Goal: Task Accomplishment & Management: Manage account settings

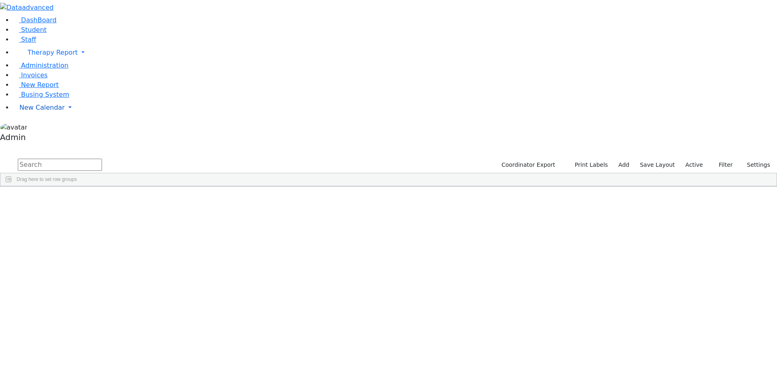
click at [49, 61] on link "New Calendar" at bounding box center [395, 53] width 764 height 16
click at [47, 129] on link "Calendar" at bounding box center [31, 124] width 29 height 10
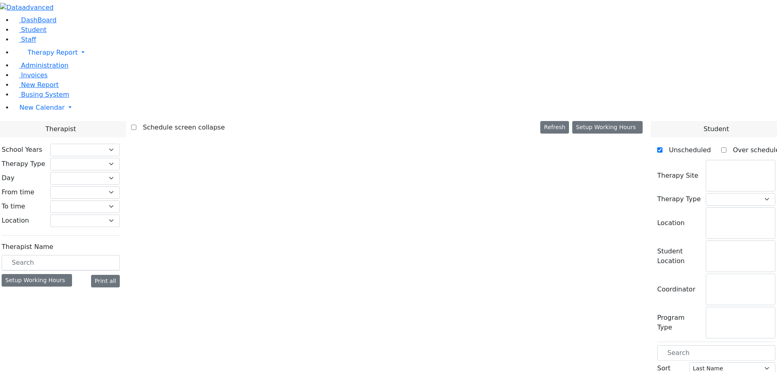
checkbox input "false"
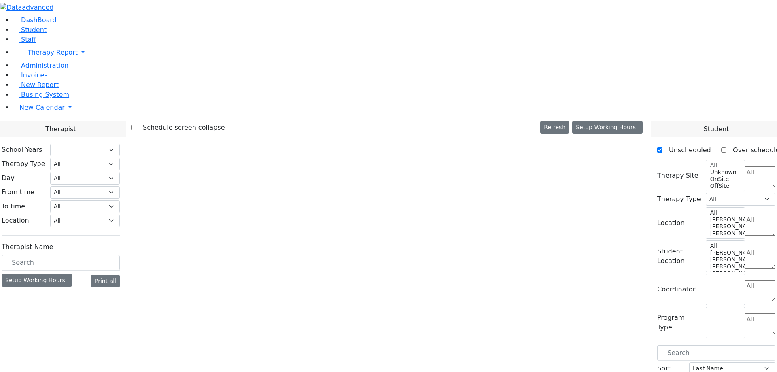
select select "211"
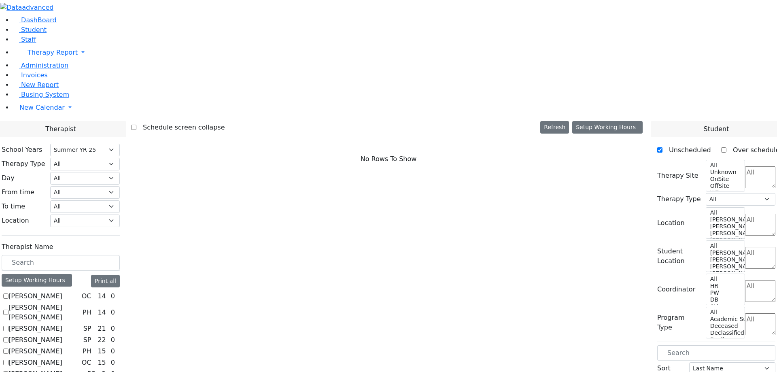
click at [62, 291] on label "[PERSON_NAME]" at bounding box center [35, 296] width 54 height 10
click at [8, 293] on input "[PERSON_NAME]" at bounding box center [5, 295] width 5 height 5
checkbox input "true"
select select "1"
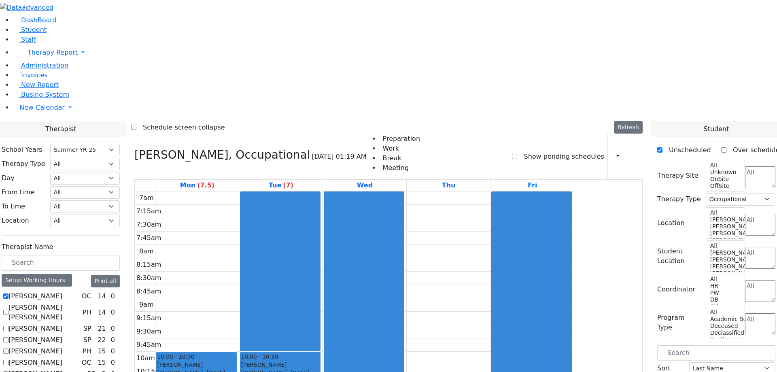
click at [558, 150] on label "Show pending schedules" at bounding box center [560, 156] width 87 height 13
click at [517, 154] on input "Show pending schedules" at bounding box center [514, 156] width 5 height 5
checkbox input "true"
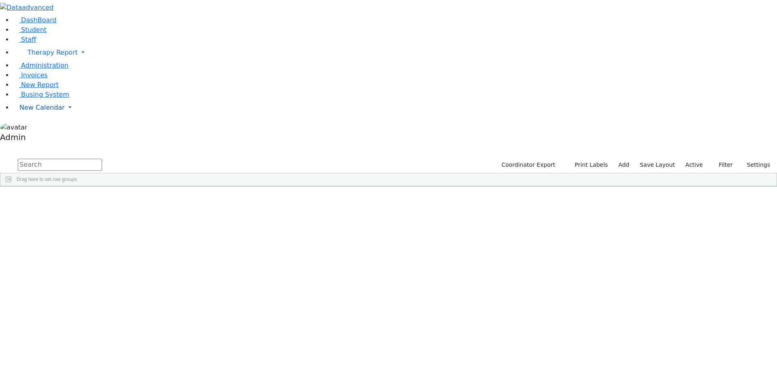
click at [36, 56] on span "New Calendar" at bounding box center [53, 53] width 50 height 8
click at [42, 127] on span "Calendar" at bounding box center [31, 124] width 29 height 8
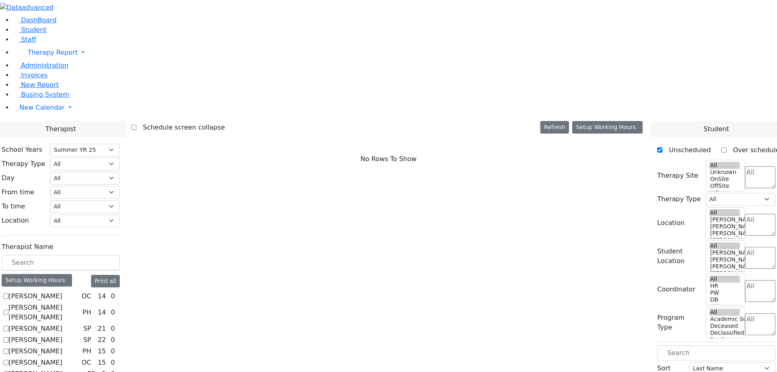
select select "211"
click at [62, 291] on label "[PERSON_NAME]" at bounding box center [35, 296] width 54 height 10
click at [8, 293] on input "Abramczyk ZC" at bounding box center [5, 295] width 5 height 5
checkbox input "true"
select select "1"
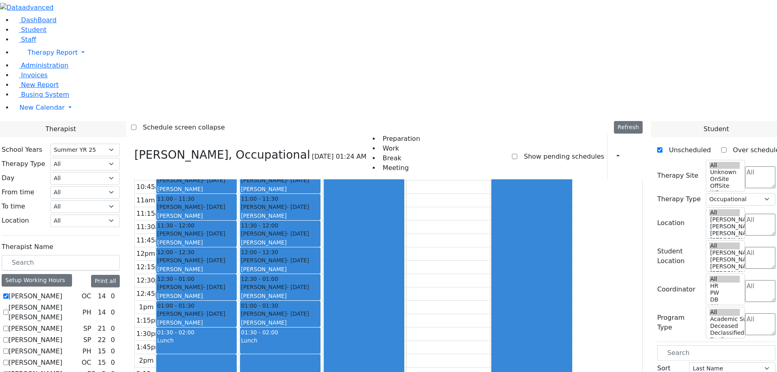
scroll to position [1, 0]
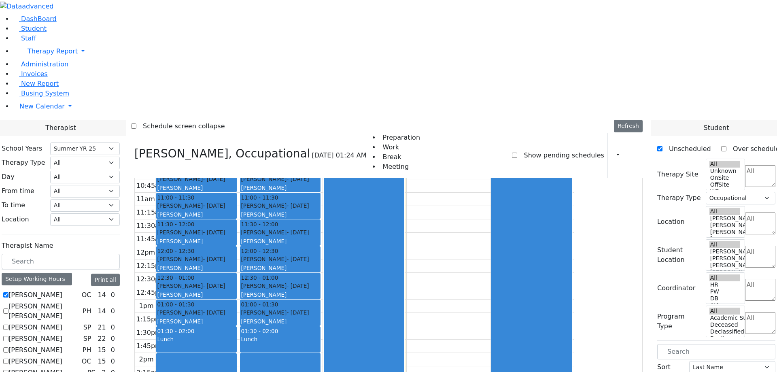
click at [79, 301] on label "[PERSON_NAME] [PERSON_NAME]" at bounding box center [43, 310] width 71 height 19
click at [8, 308] on input "[PERSON_NAME] [PERSON_NAME]" at bounding box center [5, 310] width 5 height 5
checkbox input "true"
select select
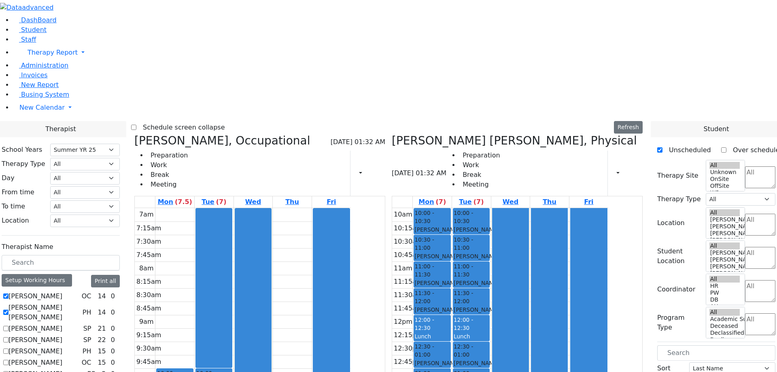
click at [79, 303] on label "[PERSON_NAME] [PERSON_NAME]" at bounding box center [43, 312] width 71 height 19
click at [8, 310] on input "[PERSON_NAME] [PERSON_NAME]" at bounding box center [5, 312] width 5 height 5
checkbox input "false"
select select "1"
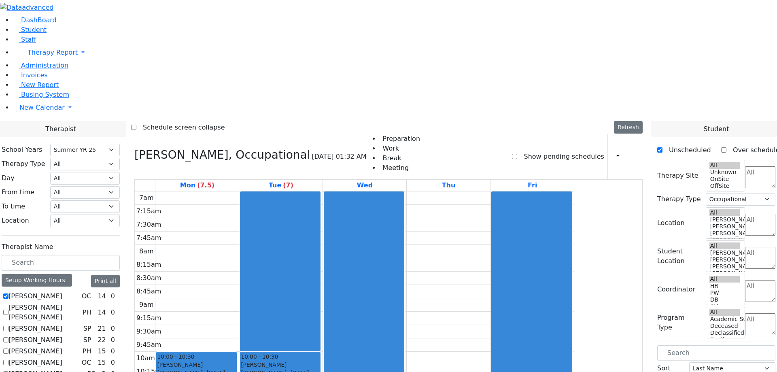
click at [547, 150] on label "Show pending schedules" at bounding box center [560, 156] width 87 height 13
click at [517, 154] on input "Show pending schedules" at bounding box center [514, 156] width 5 height 5
checkbox input "true"
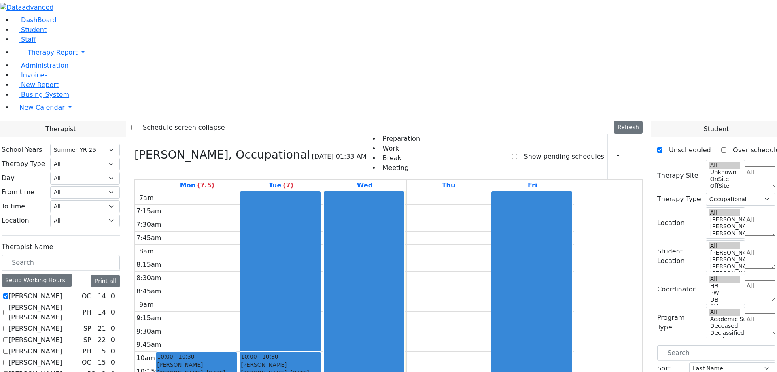
select select "211"
select select "1"
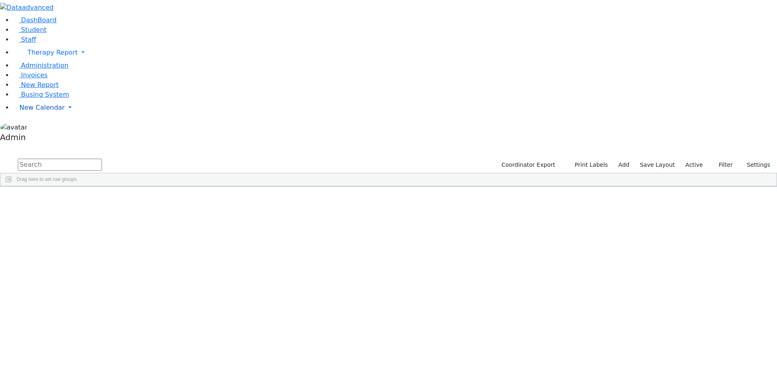
click at [32, 56] on span "New Calendar" at bounding box center [53, 53] width 50 height 8
click at [32, 127] on span "Calendar" at bounding box center [31, 124] width 29 height 8
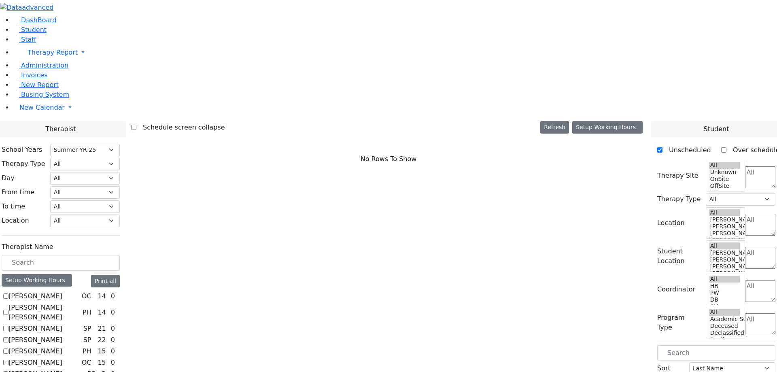
select select "211"
click at [225, 121] on label "Schedule screen collapse" at bounding box center [180, 127] width 89 height 13
click at [136, 125] on input "Schedule screen collapse" at bounding box center [133, 127] width 5 height 5
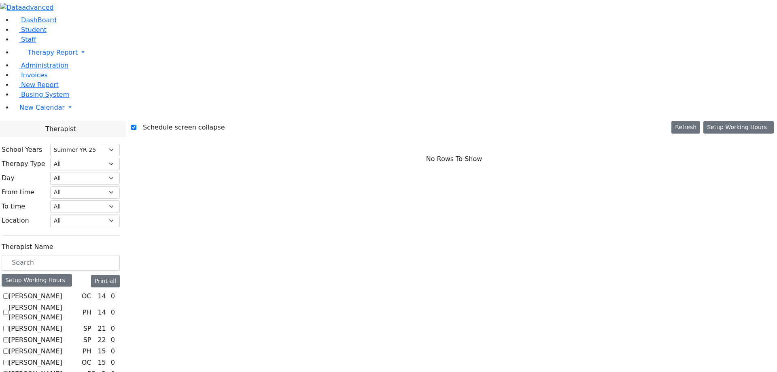
click at [198, 121] on label "Schedule screen collapse" at bounding box center [180, 127] width 89 height 13
click at [136, 125] on input "Schedule screen collapse" at bounding box center [133, 127] width 5 height 5
checkbox input "false"
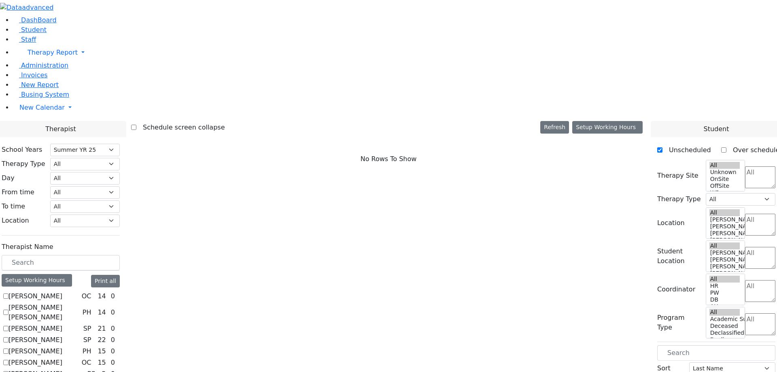
click at [62, 291] on label "[PERSON_NAME]" at bounding box center [35, 296] width 54 height 10
click at [8, 293] on input "[PERSON_NAME]" at bounding box center [5, 295] width 5 height 5
checkbox input "true"
select select "1"
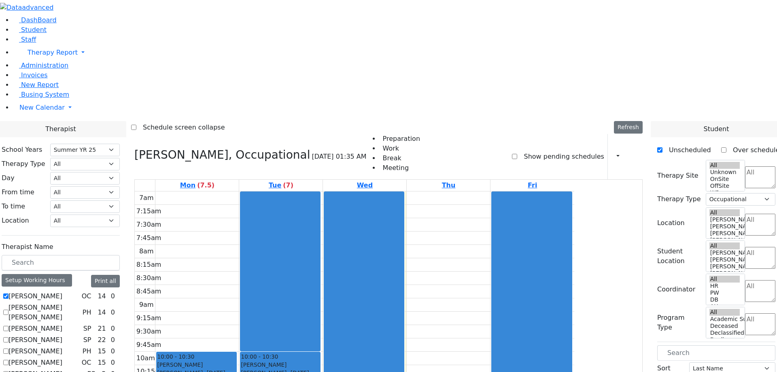
click at [551, 150] on label "Show pending schedules" at bounding box center [560, 156] width 87 height 13
click at [517, 154] on input "Show pending schedules" at bounding box center [514, 156] width 5 height 5
checkbox input "true"
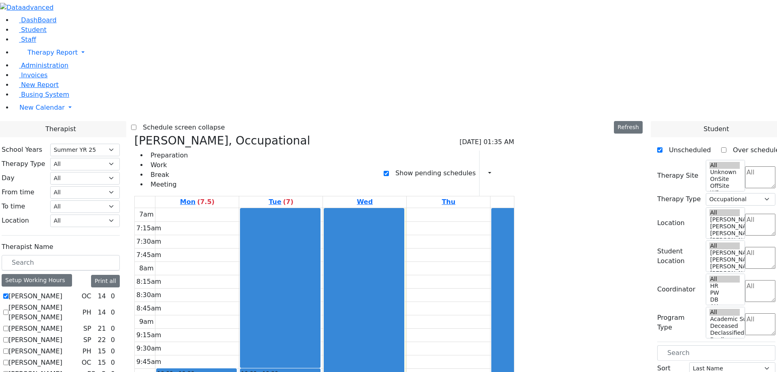
click at [62, 291] on label "[PERSON_NAME]" at bounding box center [35, 296] width 54 height 10
click at [8, 293] on input "Abramczyk ZC" at bounding box center [5, 295] width 5 height 5
checkbox input "false"
select select
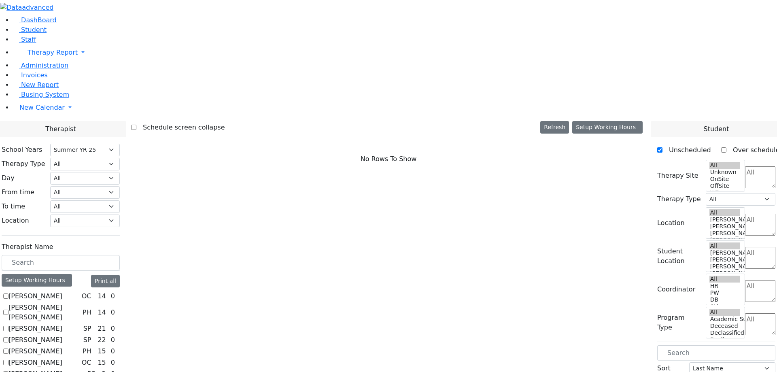
click at [62, 291] on label "Abramczyk ZC" at bounding box center [35, 296] width 54 height 10
click at [8, 293] on input "Abramczyk ZC" at bounding box center [5, 295] width 5 height 5
checkbox input "true"
select select "1"
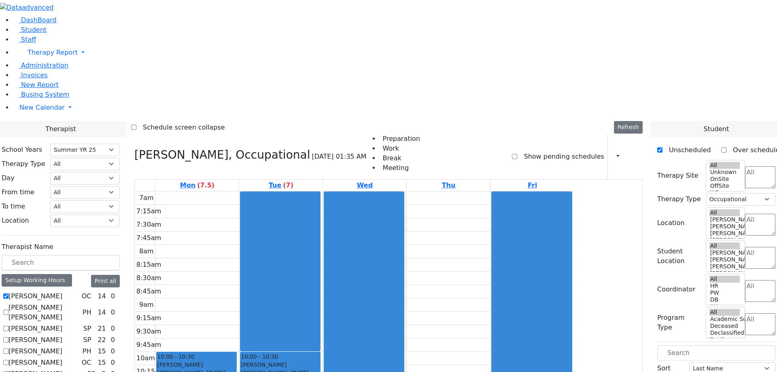
click at [540, 150] on label "Show pending schedules" at bounding box center [560, 156] width 87 height 13
click at [517, 154] on input "Show pending schedules" at bounding box center [514, 156] width 5 height 5
checkbox input "true"
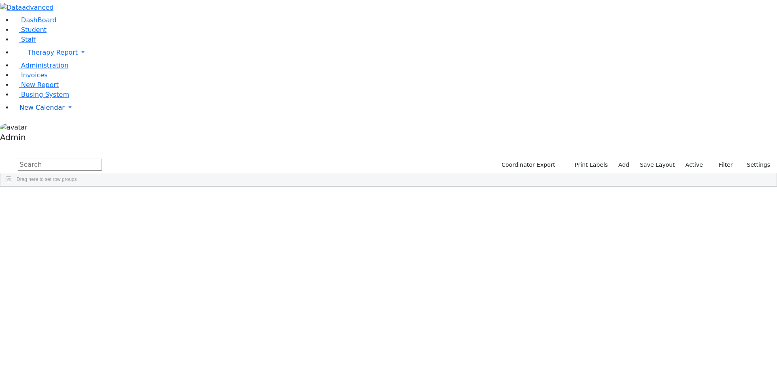
click at [34, 56] on span "New Calendar" at bounding box center [53, 53] width 50 height 8
click at [33, 127] on span "Calendar" at bounding box center [31, 124] width 29 height 8
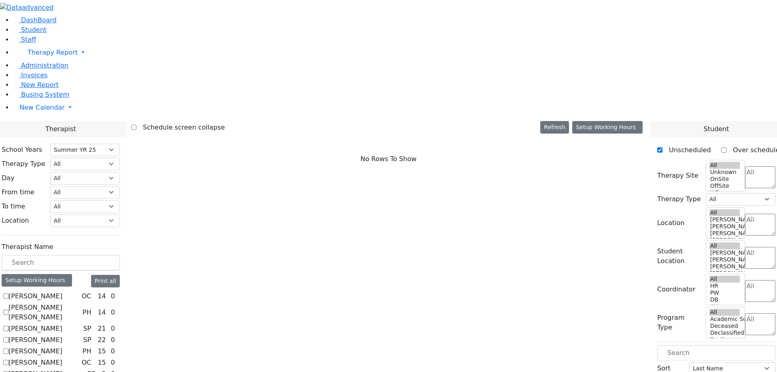
select select "211"
click at [62, 291] on label "[PERSON_NAME]" at bounding box center [35, 296] width 54 height 10
click at [8, 293] on input "[PERSON_NAME]" at bounding box center [5, 295] width 5 height 5
checkbox input "true"
select select "1"
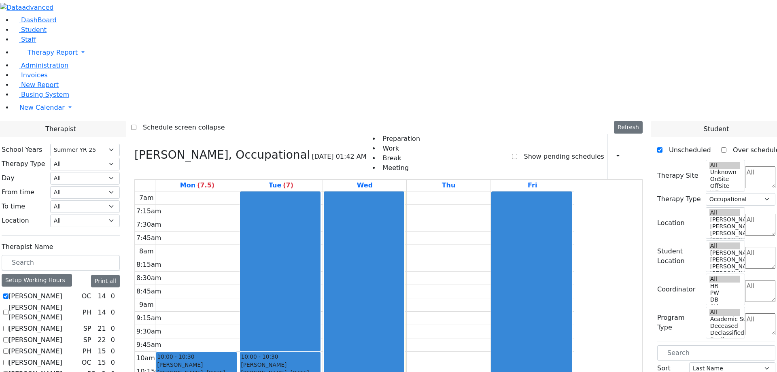
click at [547, 150] on label "Show pending schedules" at bounding box center [560, 156] width 87 height 13
click at [517, 154] on input "Show pending schedules" at bounding box center [514, 156] width 5 height 5
checkbox input "true"
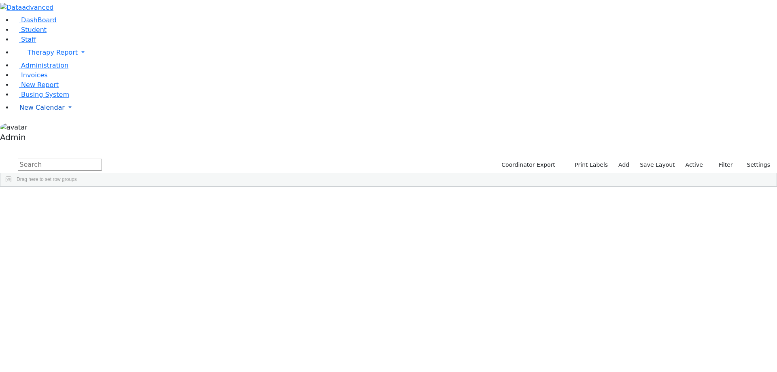
click at [46, 56] on span "New Calendar" at bounding box center [53, 53] width 50 height 8
click at [42, 127] on span "Calendar" at bounding box center [31, 124] width 29 height 8
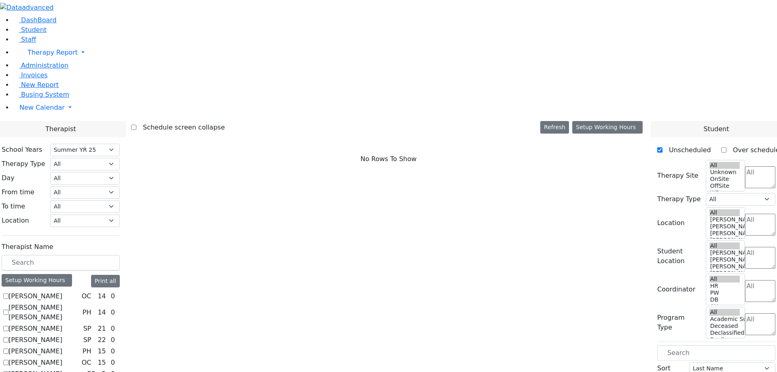
select select "211"
click at [62, 291] on label "[PERSON_NAME]" at bounding box center [35, 296] width 54 height 10
click at [8, 293] on input "[PERSON_NAME]" at bounding box center [5, 295] width 5 height 5
checkbox input "true"
select select "1"
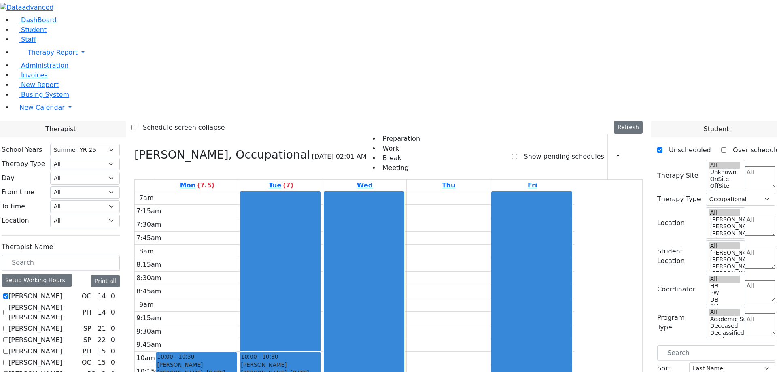
click at [545, 150] on label "Show pending schedules" at bounding box center [560, 156] width 87 height 13
click at [517, 154] on input "Show pending schedules" at bounding box center [514, 156] width 5 height 5
checkbox input "true"
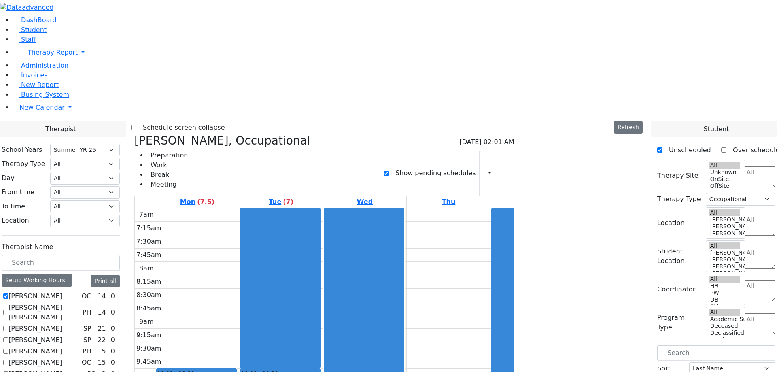
drag, startPoint x: 411, startPoint y: 111, endPoint x: 412, endPoint y: 147, distance: 36.4
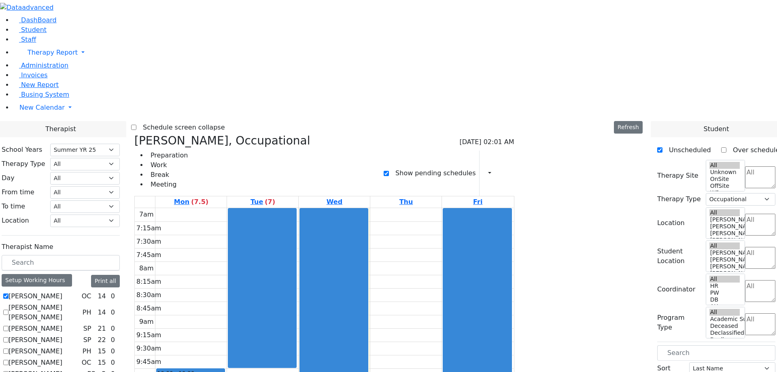
drag, startPoint x: 354, startPoint y: 216, endPoint x: 356, endPoint y: 221, distance: 4.5
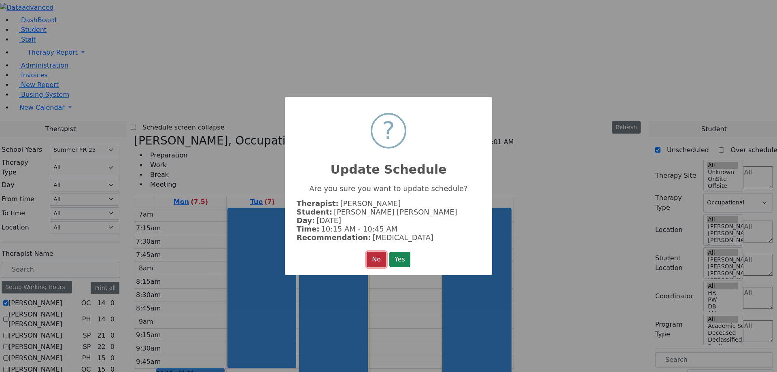
click at [369, 260] on button "No" at bounding box center [376, 259] width 19 height 15
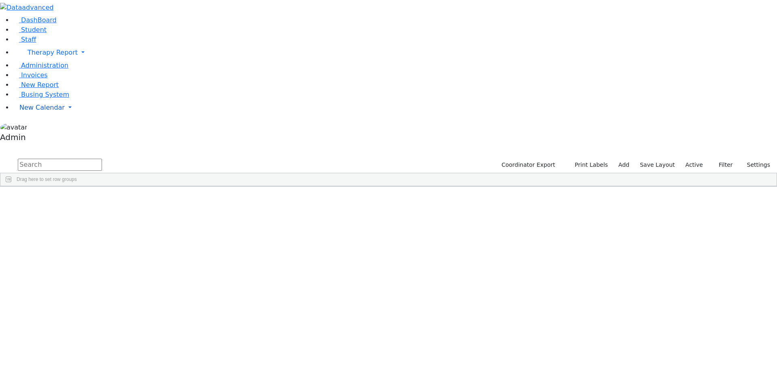
click at [32, 61] on link "New Calendar" at bounding box center [395, 53] width 764 height 16
click at [37, 127] on span "Calendar" at bounding box center [31, 124] width 29 height 8
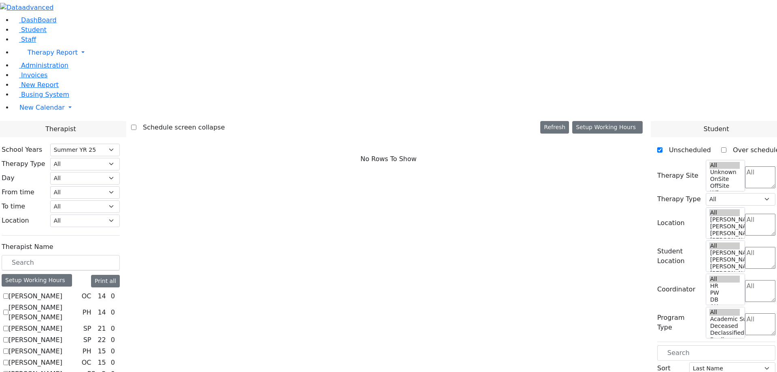
select select "211"
click at [62, 291] on label "[PERSON_NAME]" at bounding box center [35, 296] width 54 height 10
click at [8, 293] on input "[PERSON_NAME]" at bounding box center [5, 295] width 5 height 5
checkbox input "true"
select select "1"
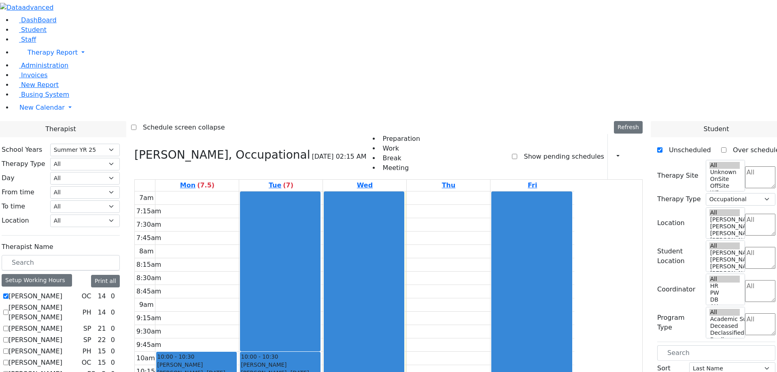
click at [539, 150] on label "Show pending schedules" at bounding box center [560, 156] width 87 height 13
click at [517, 154] on input "Show pending schedules" at bounding box center [514, 156] width 5 height 5
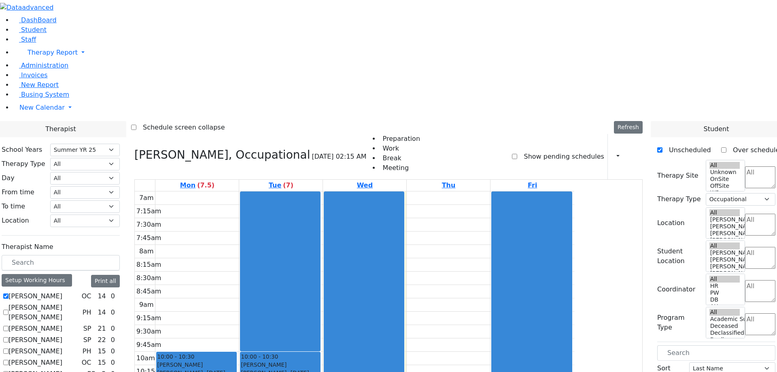
click at [544, 150] on label "Show pending schedules" at bounding box center [560, 156] width 87 height 13
click at [517, 154] on input "Show pending schedules" at bounding box center [514, 156] width 5 height 5
checkbox input "true"
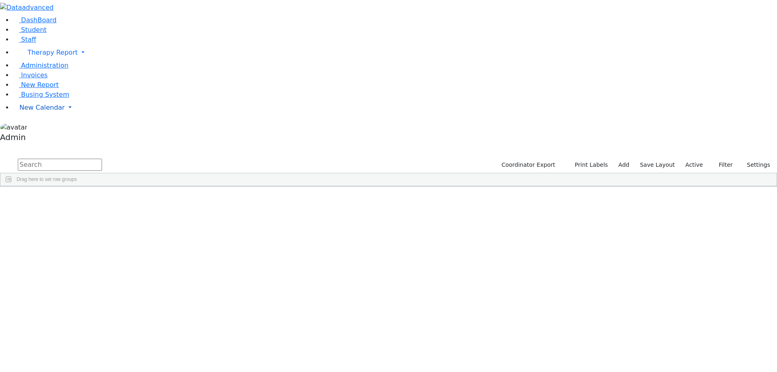
click at [26, 61] on link "New Calendar" at bounding box center [395, 53] width 764 height 16
click at [42, 127] on span "Calendar" at bounding box center [31, 124] width 29 height 8
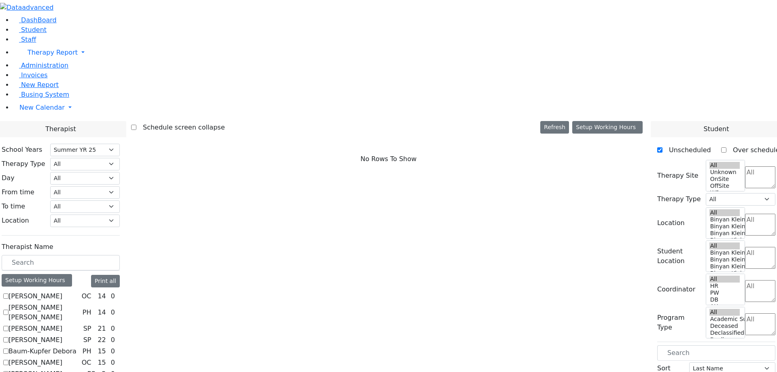
select select "211"
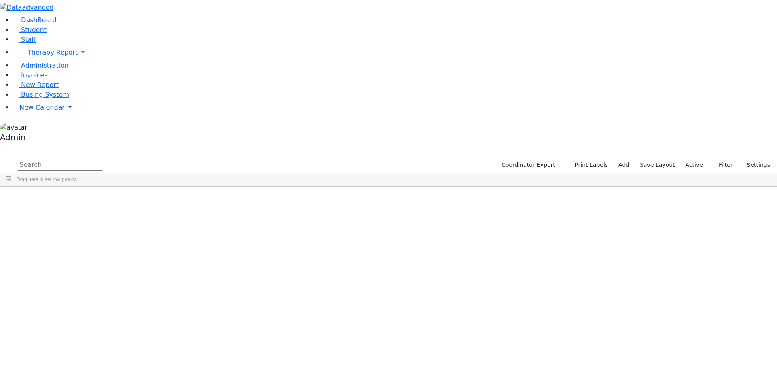
click at [41, 56] on span "New Calendar" at bounding box center [53, 53] width 50 height 8
click at [42, 127] on span "Calendar" at bounding box center [31, 124] width 29 height 8
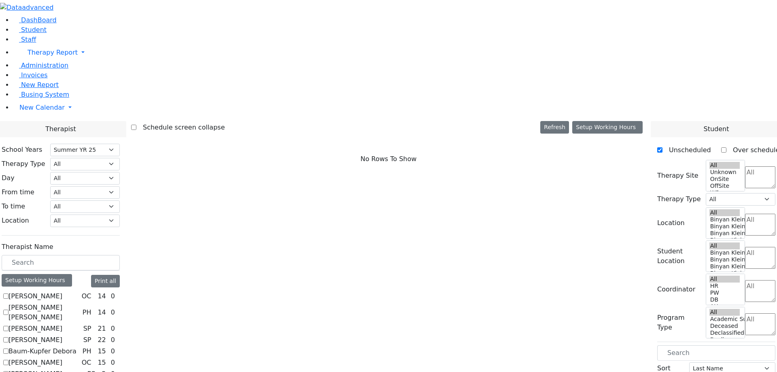
select select "211"
click at [62, 291] on label "[PERSON_NAME]" at bounding box center [35, 296] width 54 height 10
click at [8, 293] on input "[PERSON_NAME]" at bounding box center [5, 295] width 5 height 5
checkbox input "true"
select select "1"
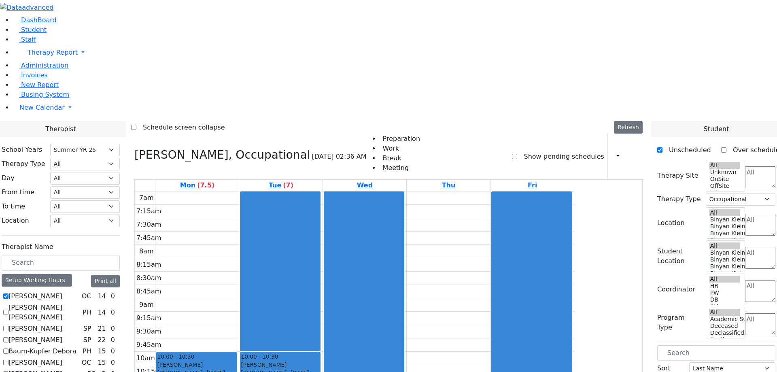
scroll to position [1, 0]
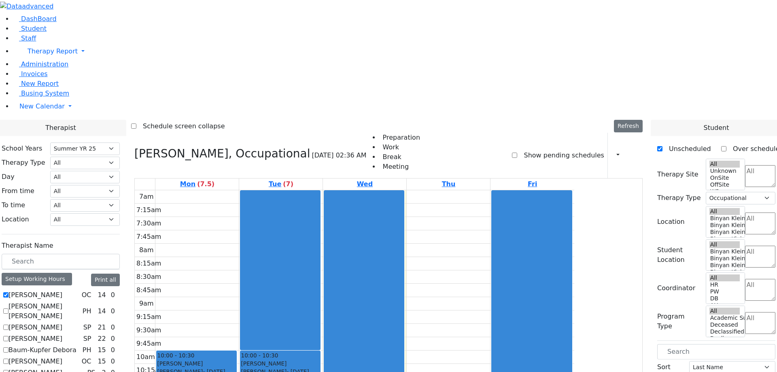
drag, startPoint x: 702, startPoint y: 303, endPoint x: 263, endPoint y: 156, distance: 462.7
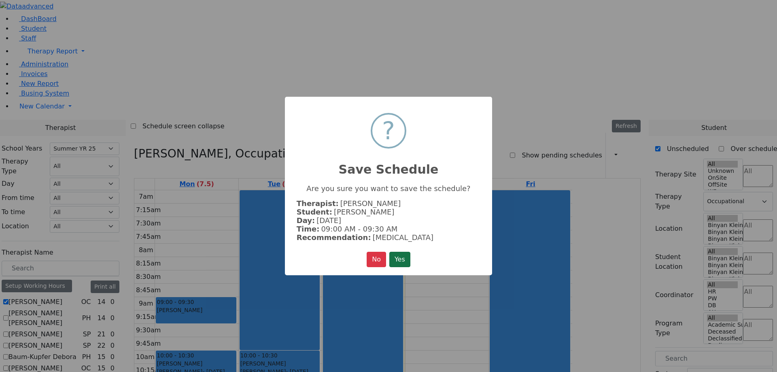
click at [398, 257] on button "Yes" at bounding box center [399, 259] width 21 height 15
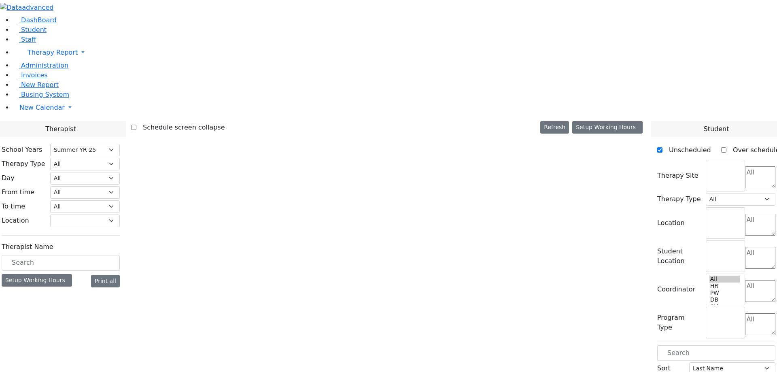
select select "211"
select select "1"
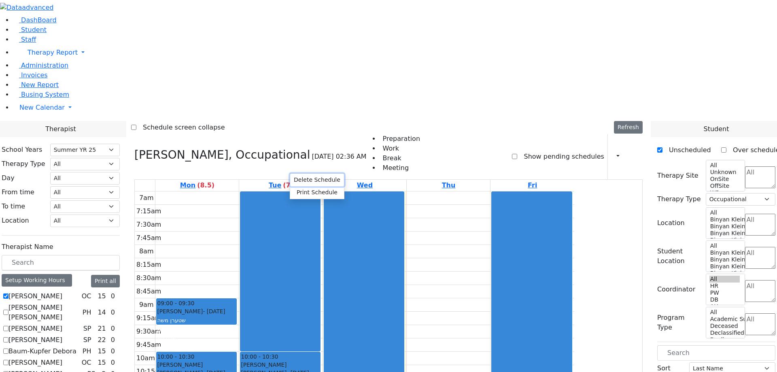
click at [314, 180] on button "Delete Schedule" at bounding box center [317, 180] width 54 height 13
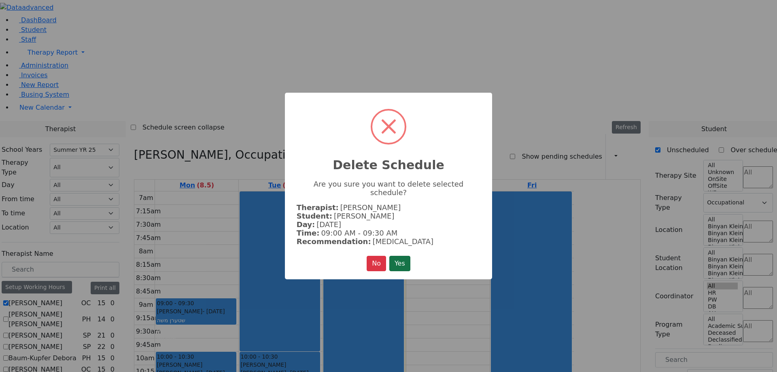
click at [407, 256] on button "Yes" at bounding box center [399, 263] width 21 height 15
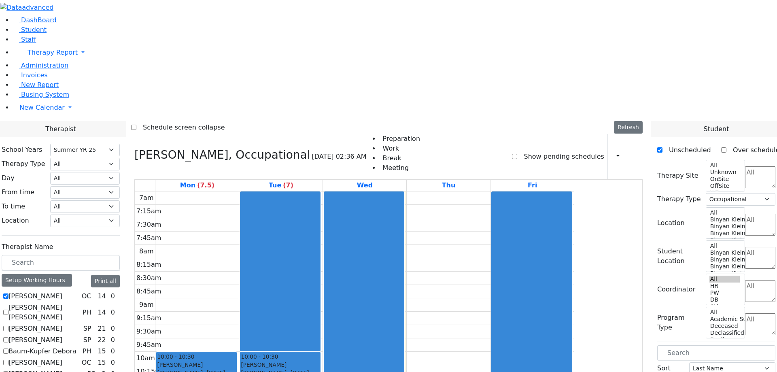
scroll to position [540, 0]
drag, startPoint x: 704, startPoint y: 263, endPoint x: 305, endPoint y: 170, distance: 409.3
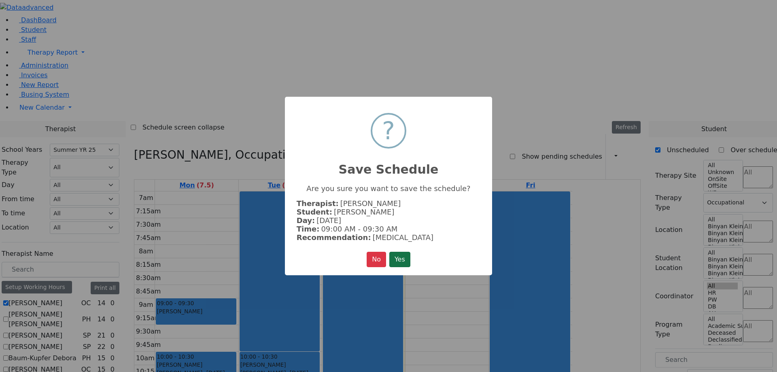
click at [407, 253] on button "Yes" at bounding box center [399, 259] width 21 height 15
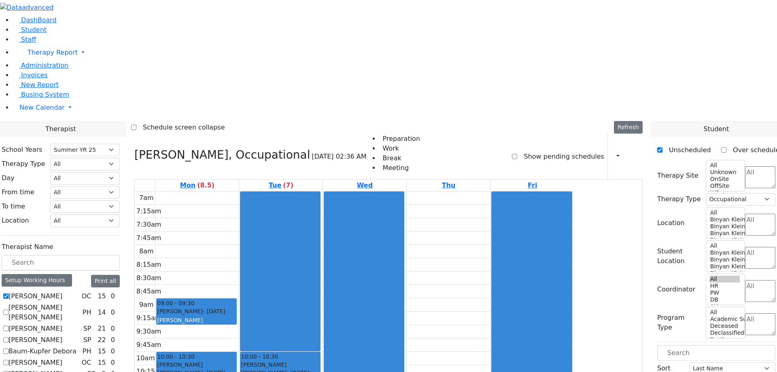
scroll to position [1, 0]
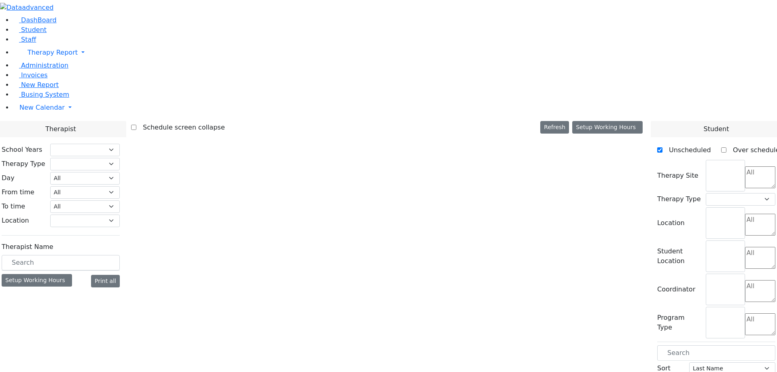
select select "211"
select select "1"
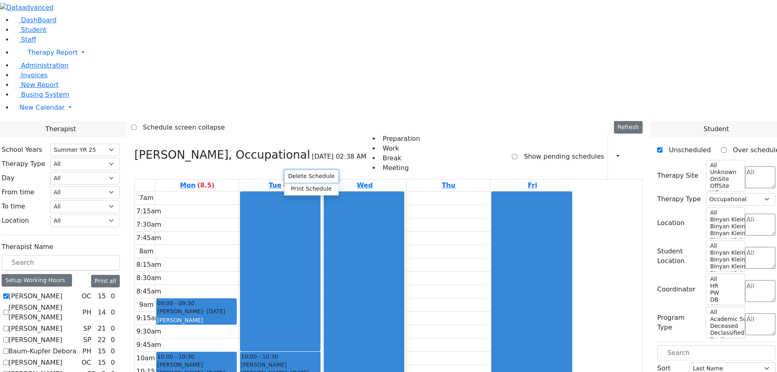
click at [310, 177] on button "Delete Schedule" at bounding box center [311, 176] width 54 height 13
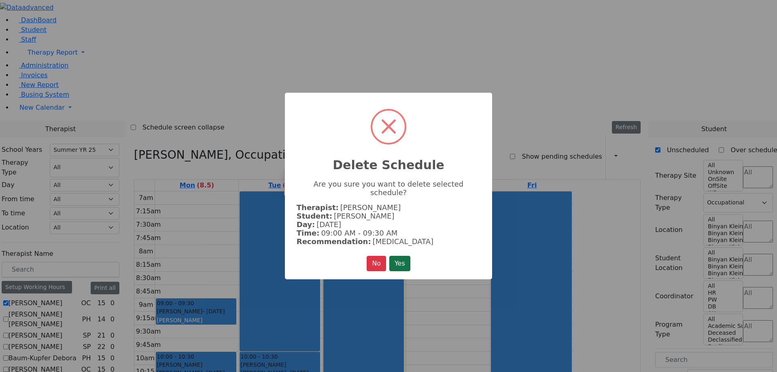
click at [397, 257] on button "Yes" at bounding box center [399, 263] width 21 height 15
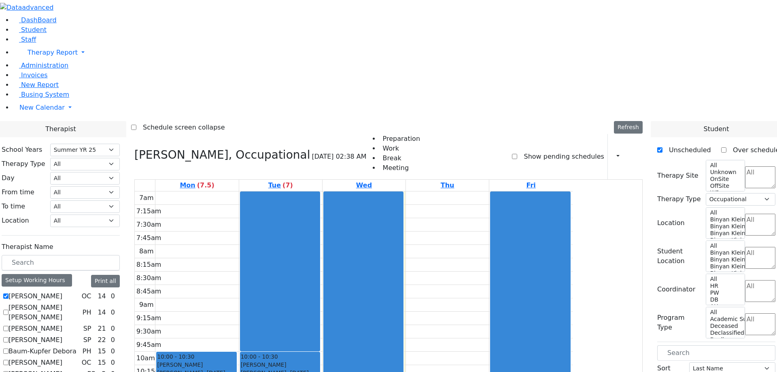
scroll to position [1, 0]
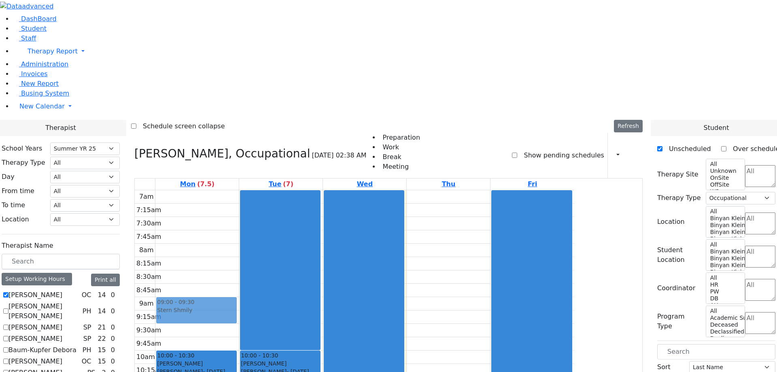
drag, startPoint x: 694, startPoint y: 315, endPoint x: 282, endPoint y: 169, distance: 436.8
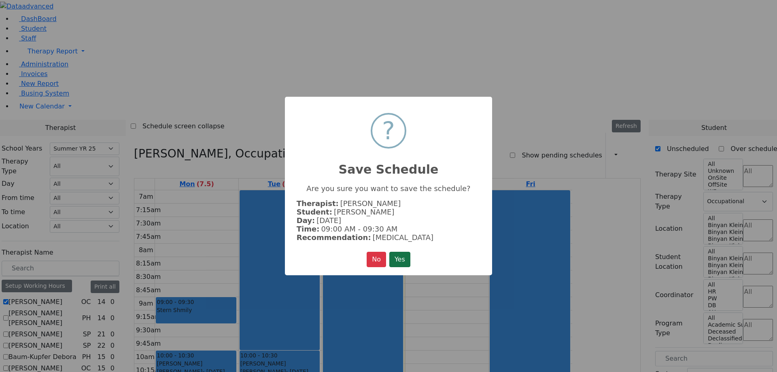
click at [405, 257] on button "Yes" at bounding box center [399, 259] width 21 height 15
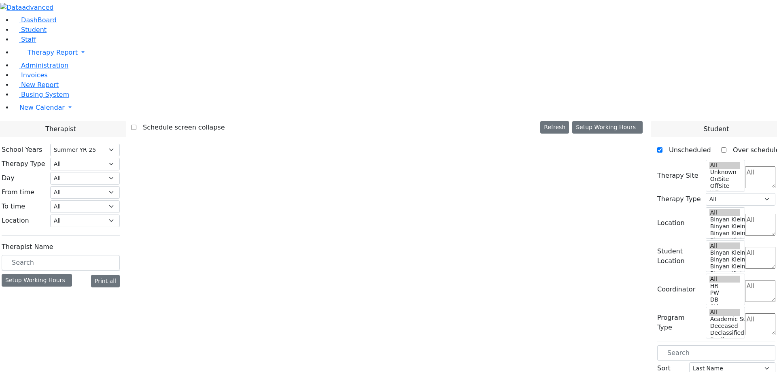
select select "211"
select select "1"
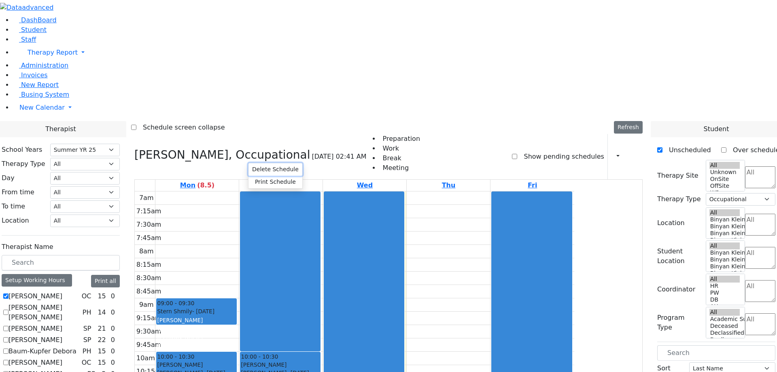
click at [272, 168] on button "Delete Schedule" at bounding box center [275, 169] width 54 height 13
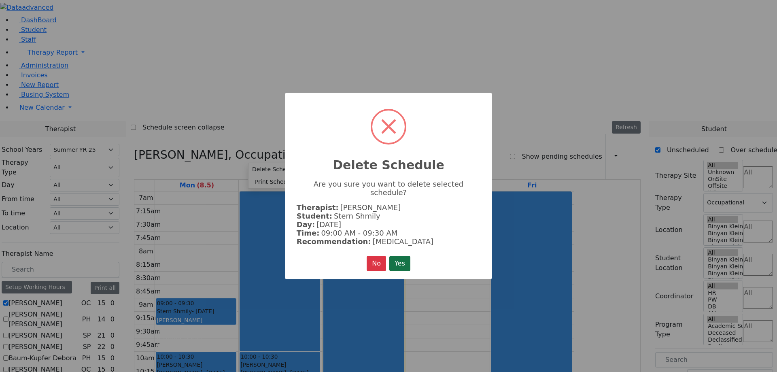
click at [401, 259] on button "Yes" at bounding box center [399, 263] width 21 height 15
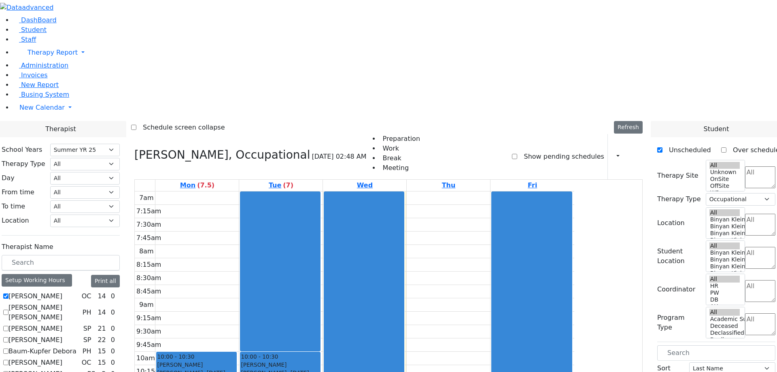
scroll to position [1, 0]
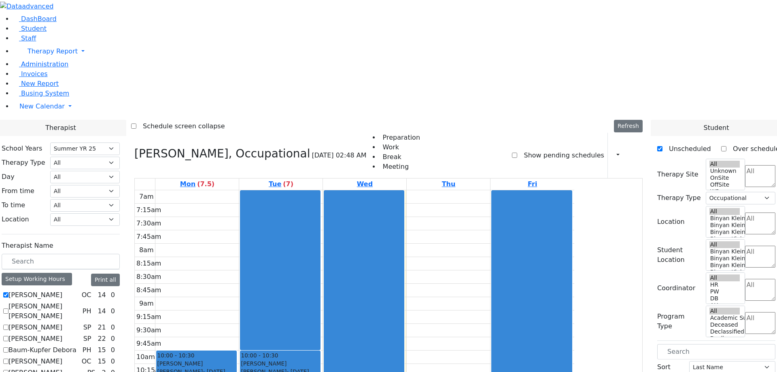
drag, startPoint x: 712, startPoint y: 276, endPoint x: 283, endPoint y: 163, distance: 443.7
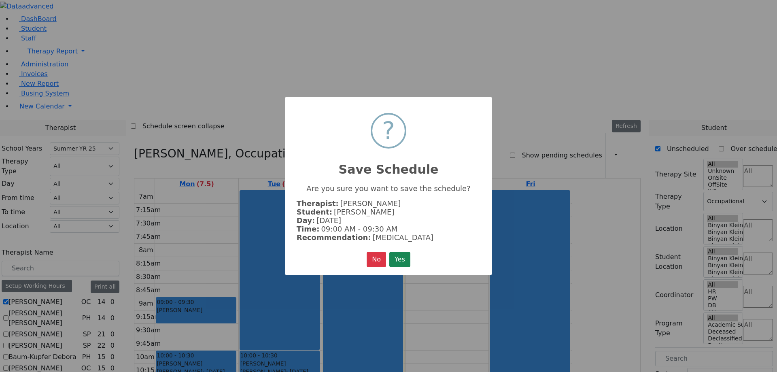
click at [402, 252] on button "Yes" at bounding box center [399, 259] width 21 height 15
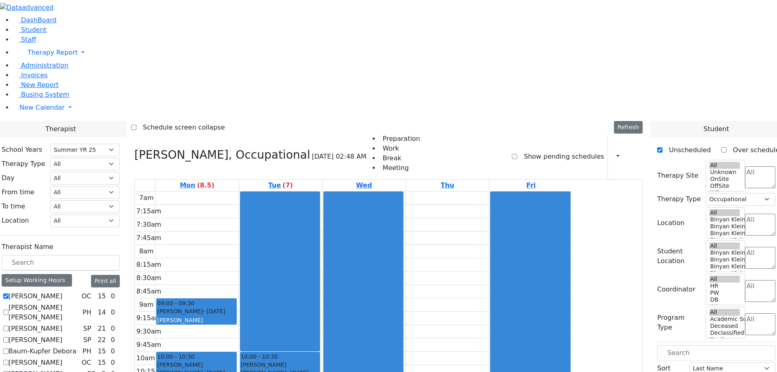
scroll to position [540, 0]
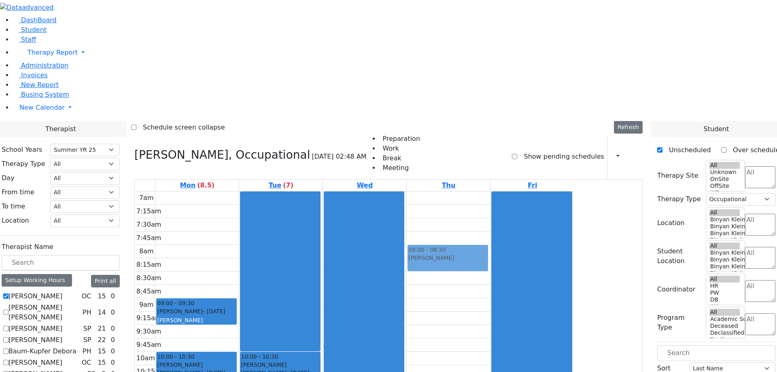
drag, startPoint x: 691, startPoint y: 278, endPoint x: 515, endPoint y: 111, distance: 243.3
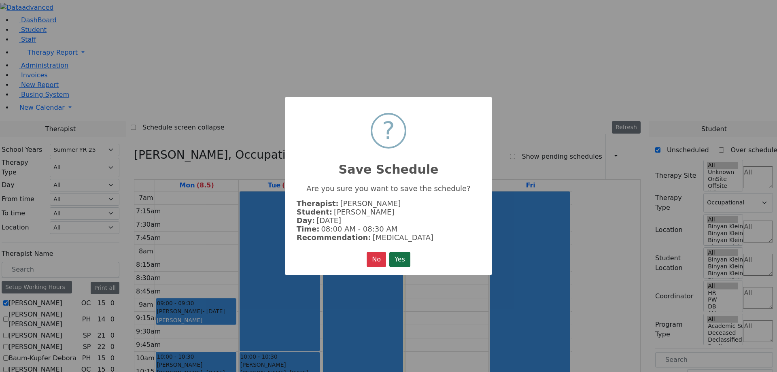
click at [400, 257] on button "Yes" at bounding box center [399, 259] width 21 height 15
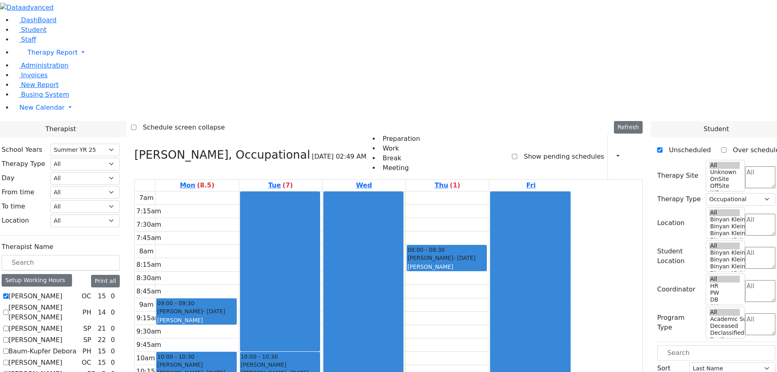
scroll to position [525, 0]
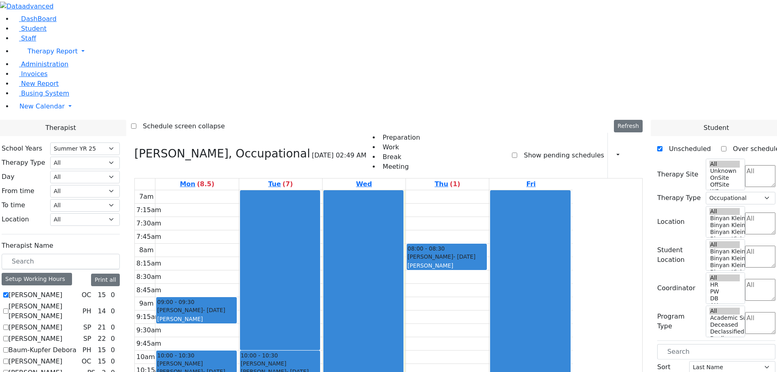
scroll to position [121, 0]
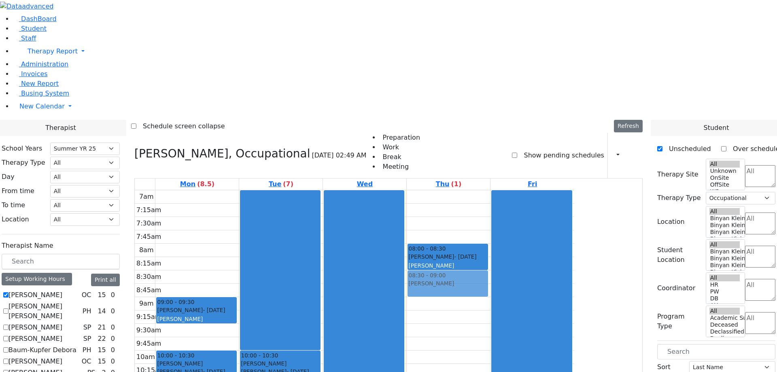
drag, startPoint x: 694, startPoint y: 243, endPoint x: 527, endPoint y: 141, distance: 195.8
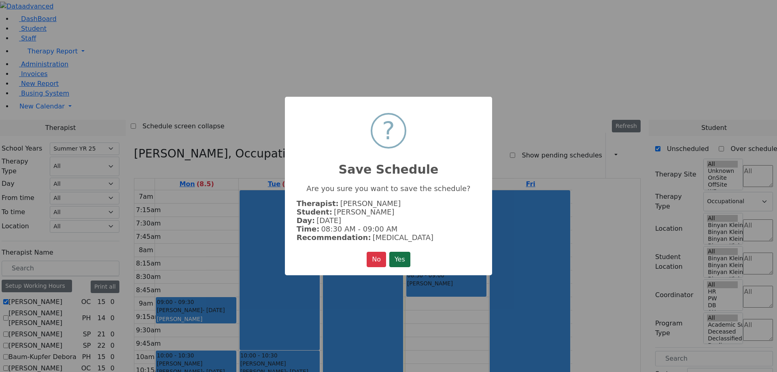
click at [400, 259] on button "Yes" at bounding box center [399, 259] width 21 height 15
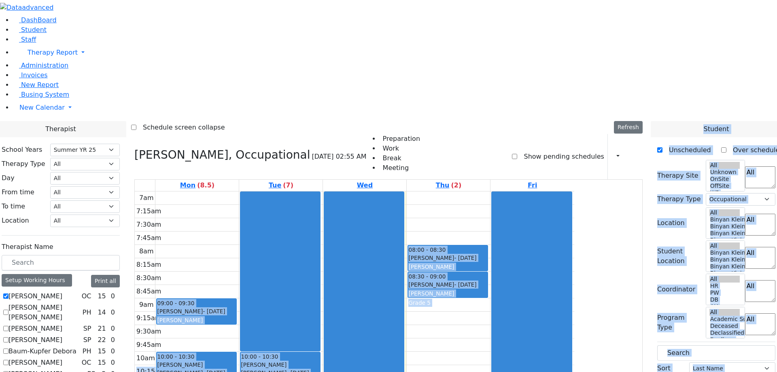
drag, startPoint x: 707, startPoint y: 261, endPoint x: 546, endPoint y: 214, distance: 167.7
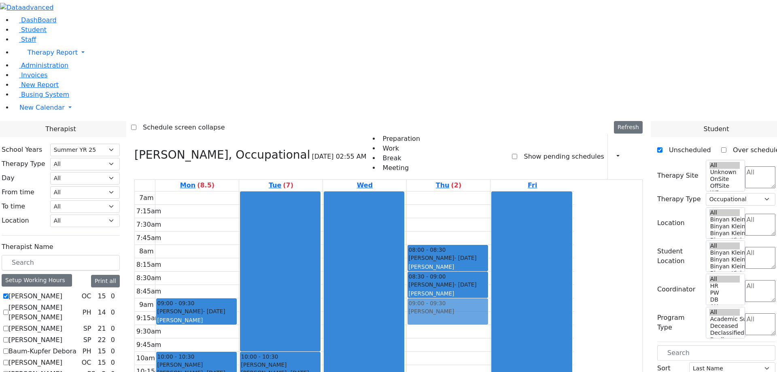
drag, startPoint x: 699, startPoint y: 280, endPoint x: 513, endPoint y: 170, distance: 216.6
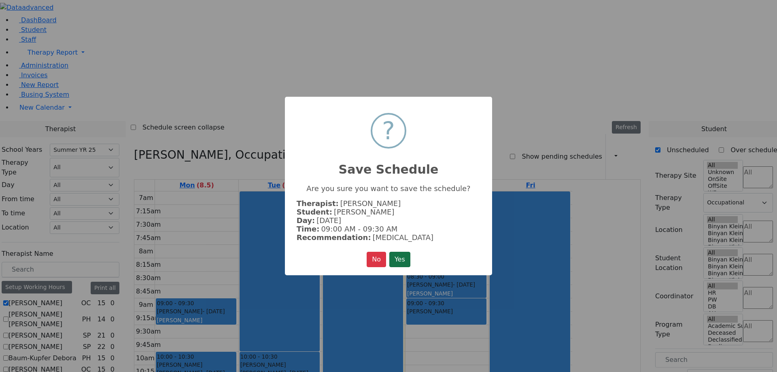
click at [397, 257] on button "Yes" at bounding box center [399, 259] width 21 height 15
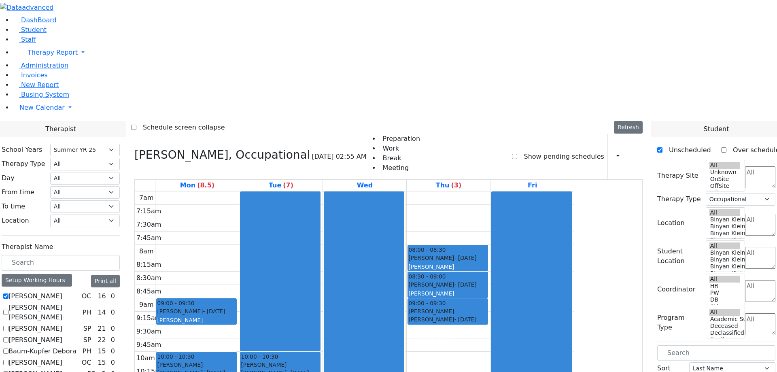
click at [225, 121] on label "Schedule screen collapse" at bounding box center [180, 127] width 89 height 13
click at [136, 125] on input "Schedule screen collapse" at bounding box center [133, 127] width 5 height 5
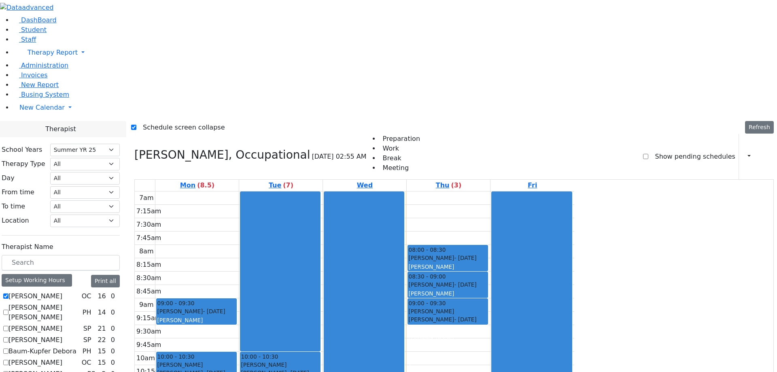
click at [198, 121] on label "Schedule screen collapse" at bounding box center [180, 127] width 89 height 13
click at [136, 125] on input "Schedule screen collapse" at bounding box center [133, 127] width 5 height 5
checkbox input "false"
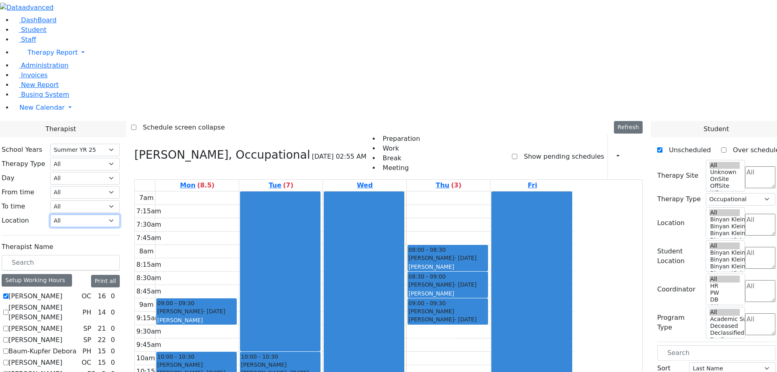
click at [120, 214] on select "All Binyan Klein 5 Binyan Klein 4 Binyan Klein 3 Binyan Klein 2 Binyan Klein 1 …" at bounding box center [85, 220] width 70 height 13
select select "33"
click at [120, 214] on select "All Binyan Klein 5 Binyan Klein 4 Binyan Klein 3 Binyan Klein 2 Binyan Klein 1 …" at bounding box center [85, 220] width 70 height 13
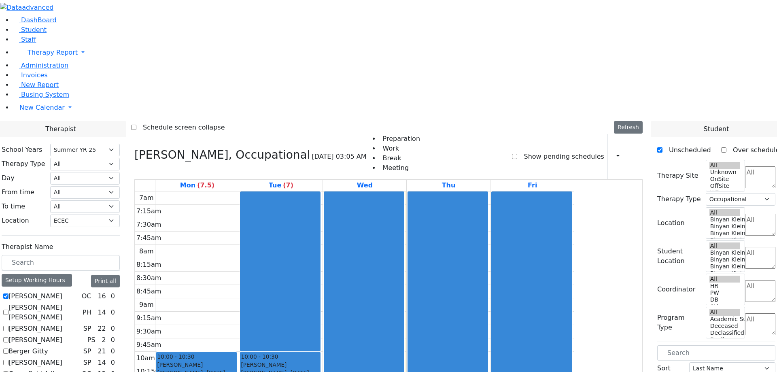
click at [79, 303] on label "[PERSON_NAME] [PERSON_NAME]" at bounding box center [43, 312] width 71 height 19
click at [8, 310] on input "[PERSON_NAME] [PERSON_NAME]" at bounding box center [5, 312] width 5 height 5
checkbox input "true"
select select
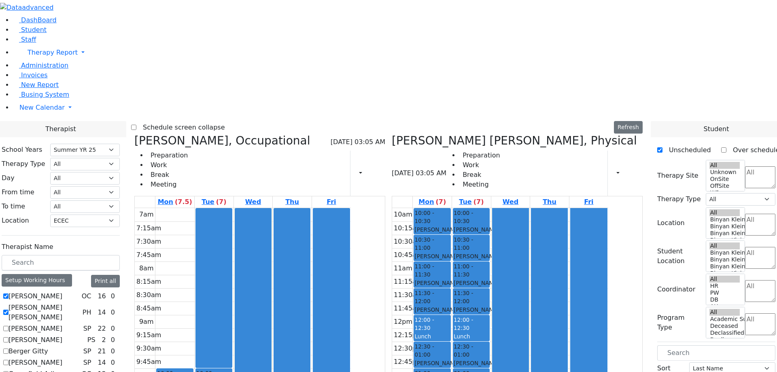
click at [62, 324] on label "[PERSON_NAME]" at bounding box center [35, 329] width 54 height 10
click at [8, 326] on input "[PERSON_NAME]" at bounding box center [5, 328] width 5 height 5
checkbox input "true"
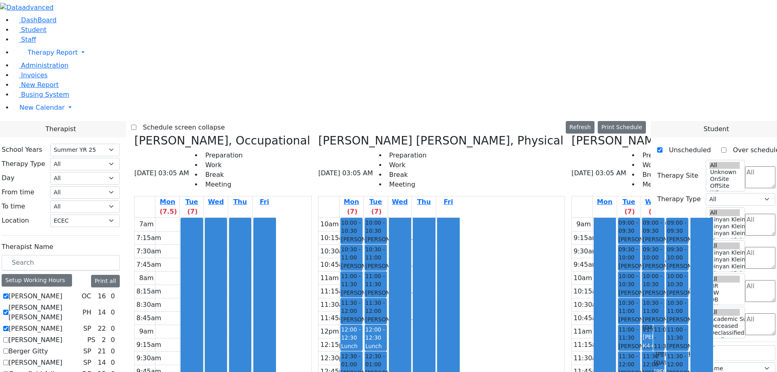
click at [62, 335] on label "[PERSON_NAME]" at bounding box center [35, 340] width 54 height 10
click at [8, 337] on input "[PERSON_NAME]" at bounding box center [5, 339] width 5 height 5
checkbox input "true"
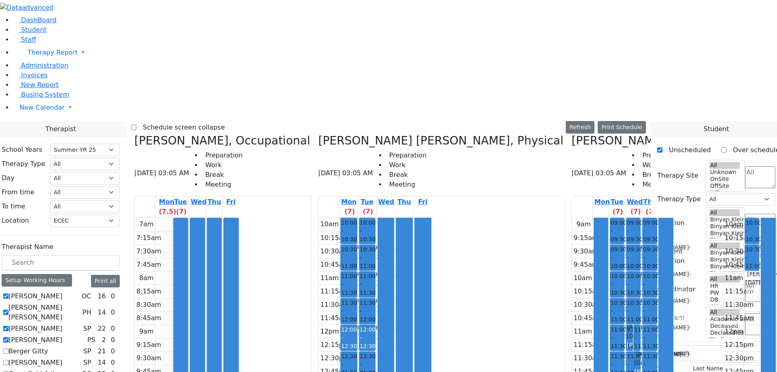
click at [48, 346] on label "Berger Gitty" at bounding box center [28, 351] width 40 height 10
click at [8, 348] on input "Berger Gitty" at bounding box center [5, 350] width 5 height 5
checkbox input "true"
click at [62, 358] on label "[PERSON_NAME]" at bounding box center [35, 363] width 54 height 10
click at [8, 360] on input "[PERSON_NAME]" at bounding box center [5, 362] width 5 height 5
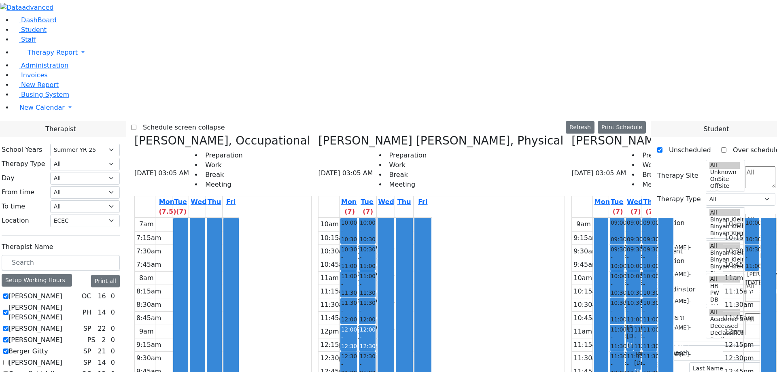
checkbox input "true"
click at [62, 369] on label "Greenfield Adina" at bounding box center [35, 374] width 54 height 10
click at [8, 371] on input "Greenfield Adina" at bounding box center [5, 373] width 5 height 5
checkbox input "true"
click at [62, 291] on label "[PERSON_NAME]" at bounding box center [35, 296] width 54 height 10
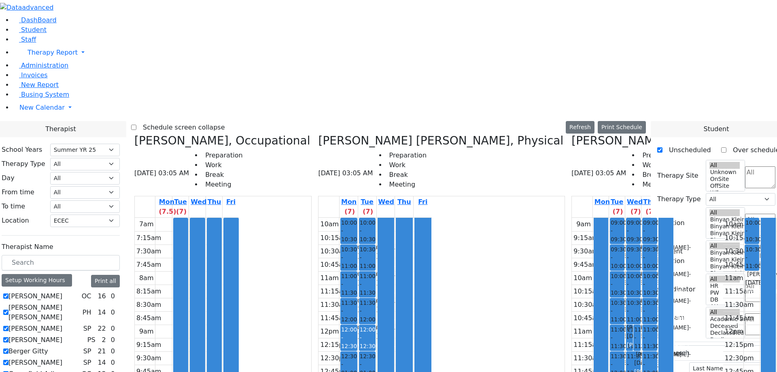
click at [8, 293] on input "[PERSON_NAME]" at bounding box center [5, 295] width 5 height 5
checkbox input "false"
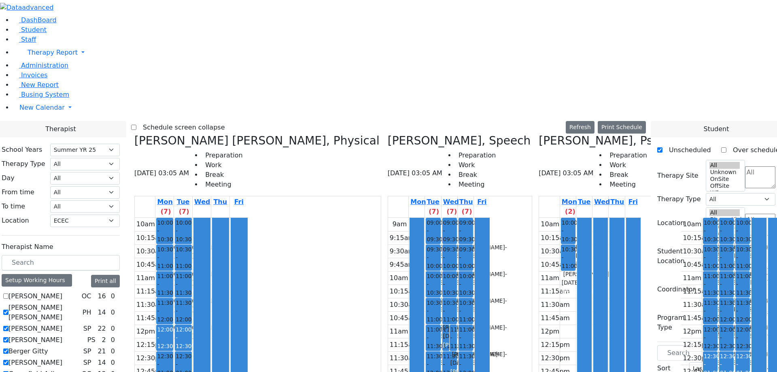
click at [79, 303] on label "[PERSON_NAME] [PERSON_NAME]" at bounding box center [43, 312] width 71 height 19
click at [8, 310] on input "[PERSON_NAME] [PERSON_NAME]" at bounding box center [5, 312] width 5 height 5
checkbox input "false"
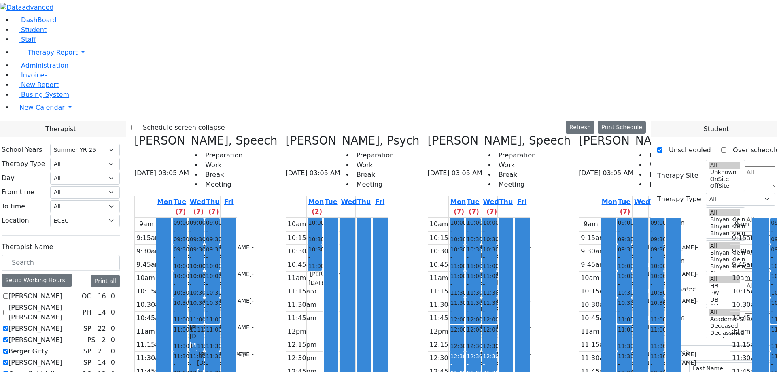
click at [62, 324] on label "[PERSON_NAME]" at bounding box center [35, 329] width 54 height 10
click at [8, 326] on input "[PERSON_NAME]" at bounding box center [5, 328] width 5 height 5
checkbox input "false"
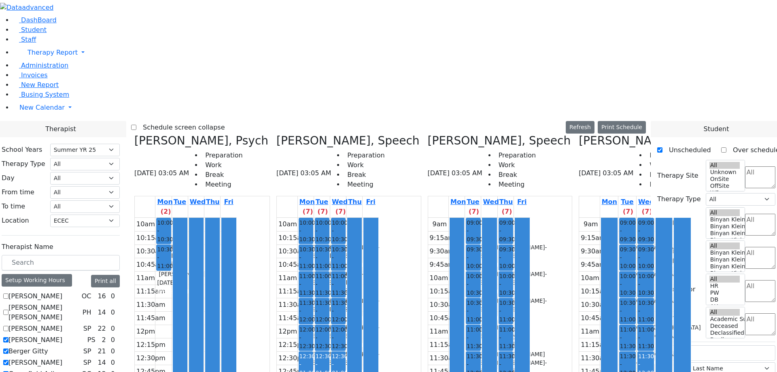
click at [62, 335] on label "[PERSON_NAME]" at bounding box center [35, 340] width 54 height 10
click at [8, 337] on input "[PERSON_NAME]" at bounding box center [5, 339] width 5 height 5
checkbox input "false"
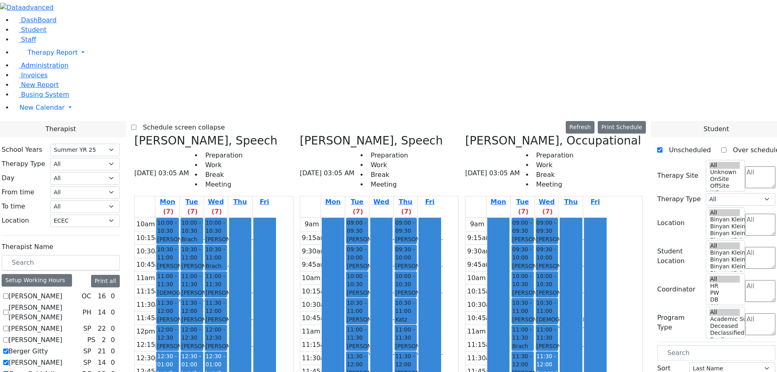
click at [48, 346] on label "Berger Gitty" at bounding box center [28, 351] width 40 height 10
click at [8, 348] on input "Berger Gitty" at bounding box center [5, 350] width 5 height 5
checkbox input "false"
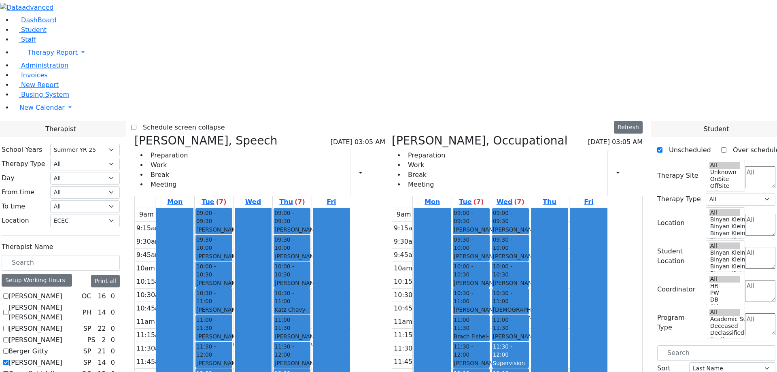
click at [62, 358] on label "[PERSON_NAME]" at bounding box center [35, 363] width 54 height 10
click at [8, 360] on input "[PERSON_NAME]" at bounding box center [5, 362] width 5 height 5
checkbox input "false"
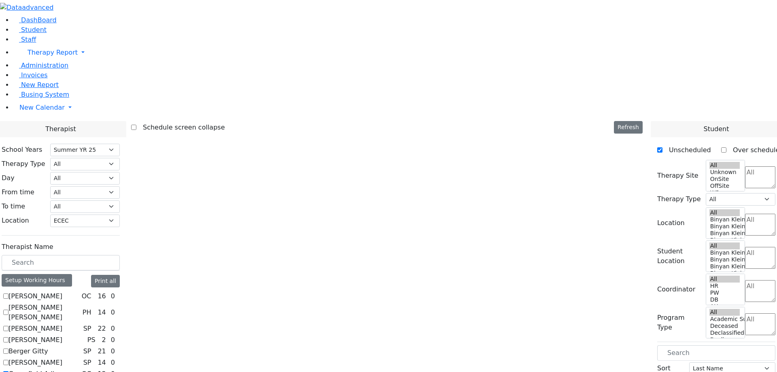
select select "1"
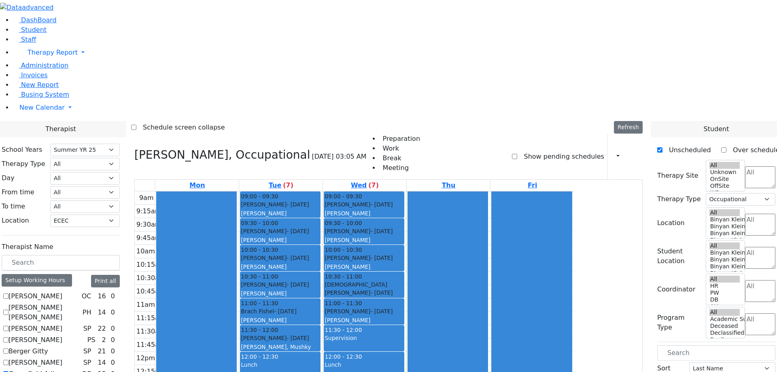
click at [62, 369] on label "Greenfield Adina" at bounding box center [35, 374] width 54 height 10
click at [8, 371] on input "Greenfield Adina" at bounding box center [5, 373] width 5 height 5
checkbox input "false"
select select
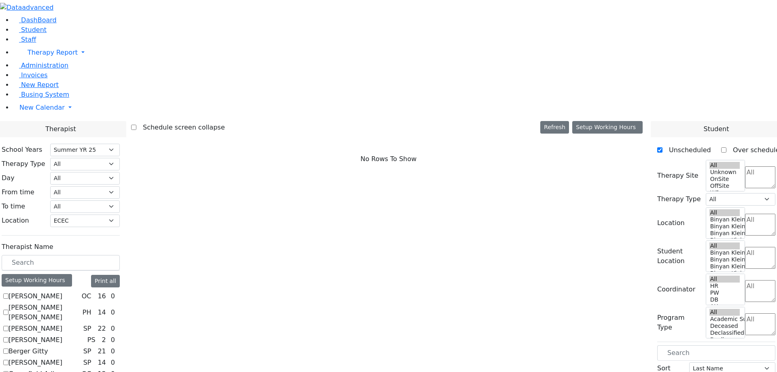
checkbox input "true"
select select "2"
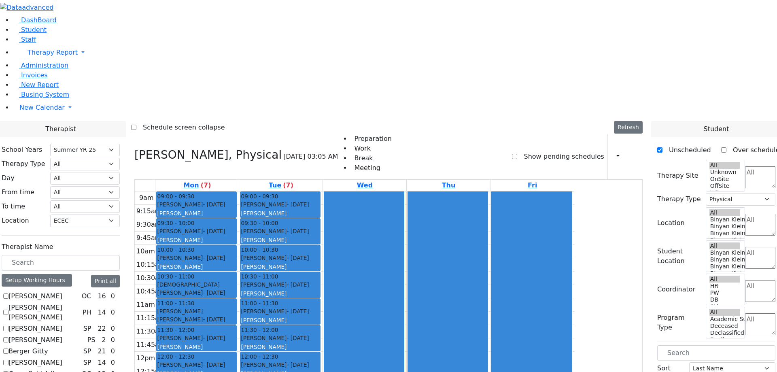
checkbox input "false"
select select
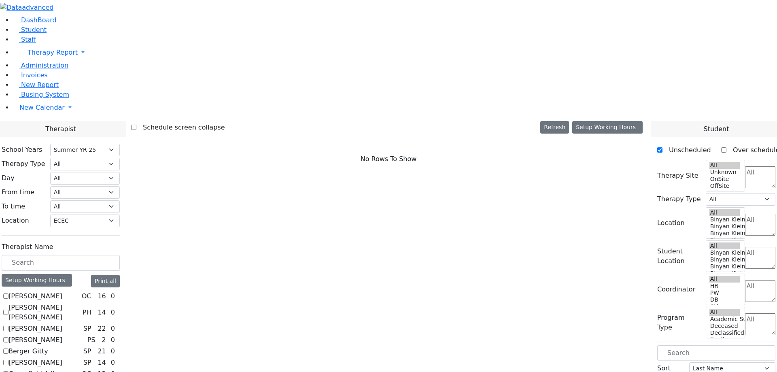
checkbox input "true"
select select "2"
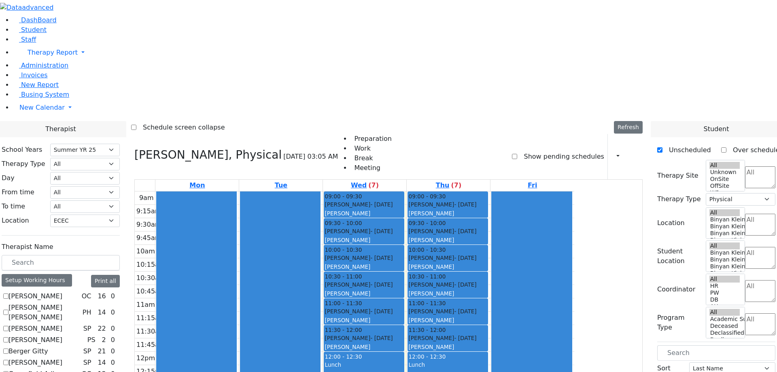
checkbox input "false"
select select
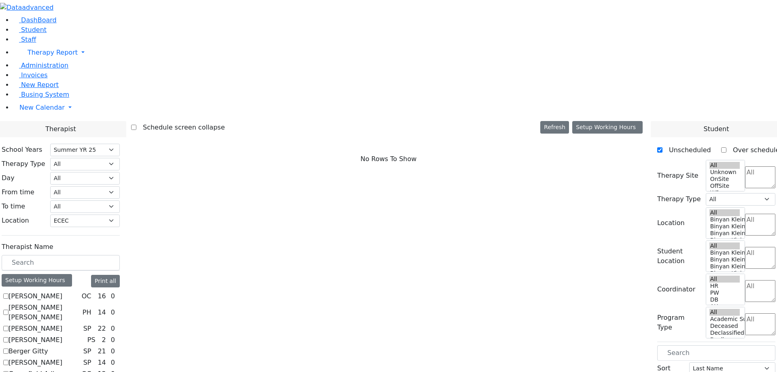
scroll to position [121, 0]
checkbox input "true"
select select "3"
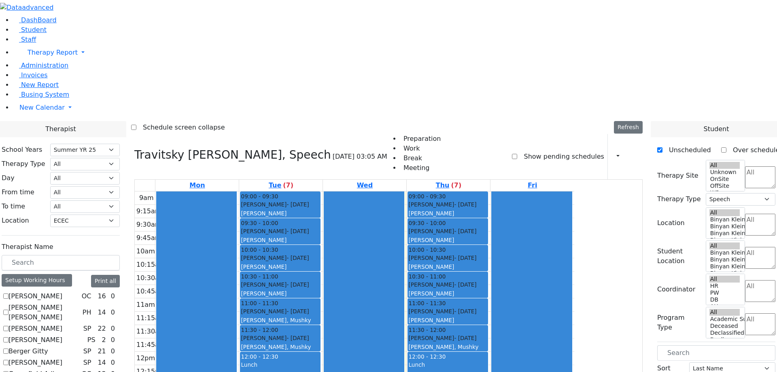
scroll to position [0, 0]
checkbox input "false"
select select
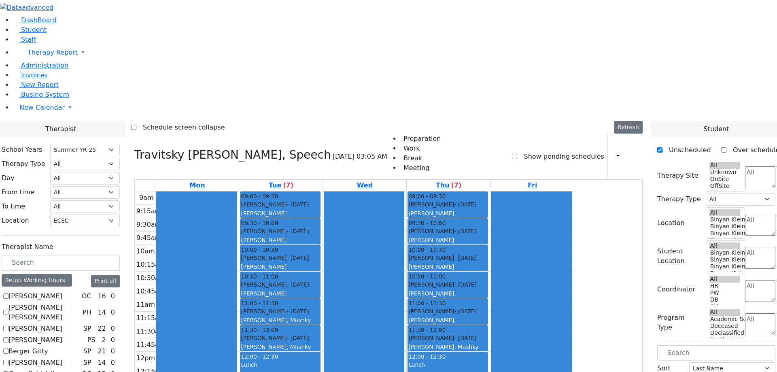
scroll to position [121, 0]
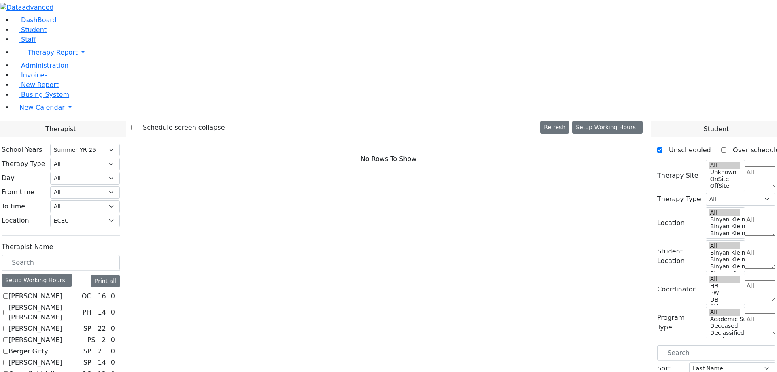
checkbox input "true"
select select "1"
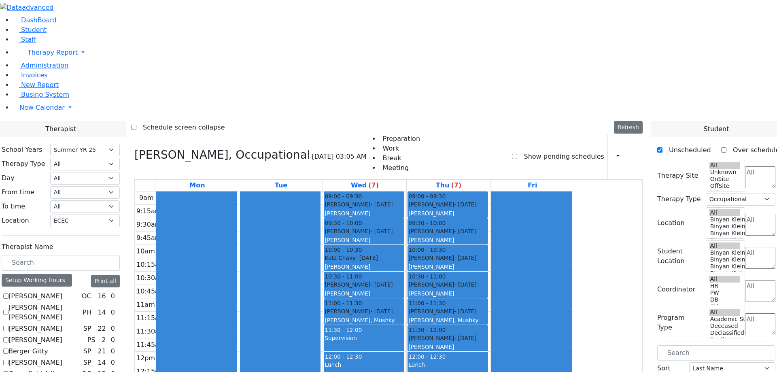
scroll to position [0, 0]
checkbox input "false"
select select
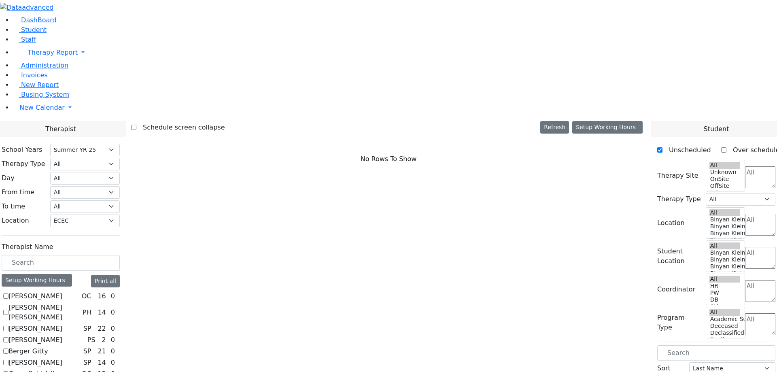
scroll to position [121, 0]
click at [211, 121] on label "Schedule screen collapse" at bounding box center [180, 127] width 89 height 13
click at [136, 125] on input "Schedule screen collapse" at bounding box center [133, 127] width 5 height 5
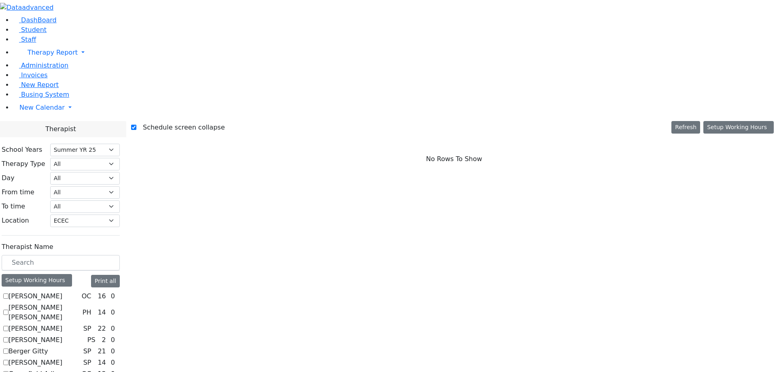
click at [157, 121] on label "Schedule screen collapse" at bounding box center [180, 127] width 89 height 13
click at [136, 125] on input "Schedule screen collapse" at bounding box center [133, 127] width 5 height 5
checkbox input "false"
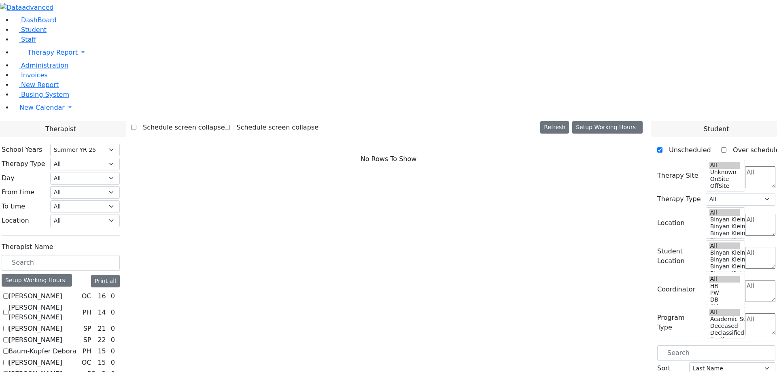
select select "211"
